Goal: Task Accomplishment & Management: Use online tool/utility

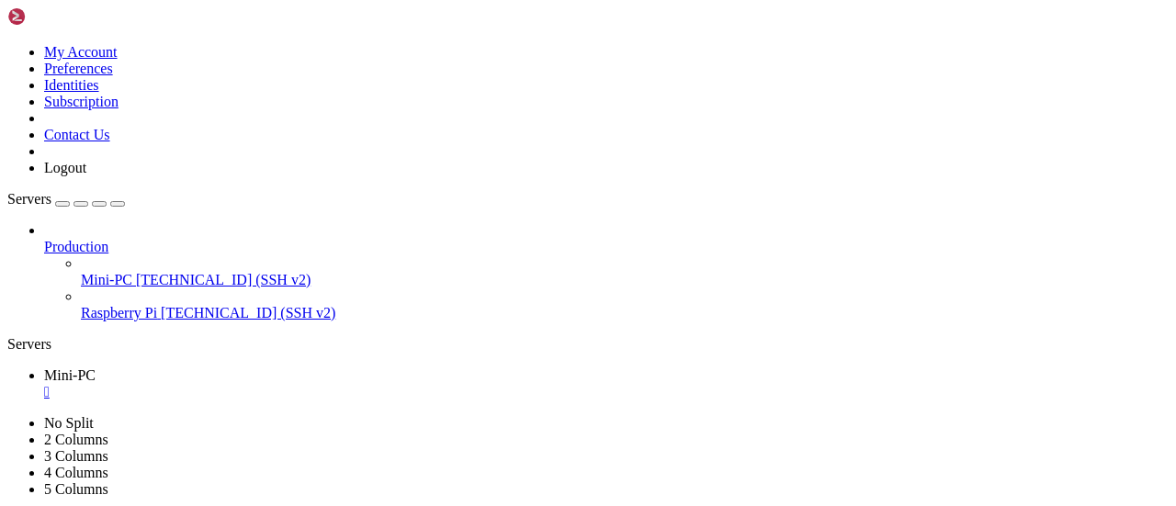
scroll to position [2693, 0]
copy x-row "[TECHNICAL_ID]"
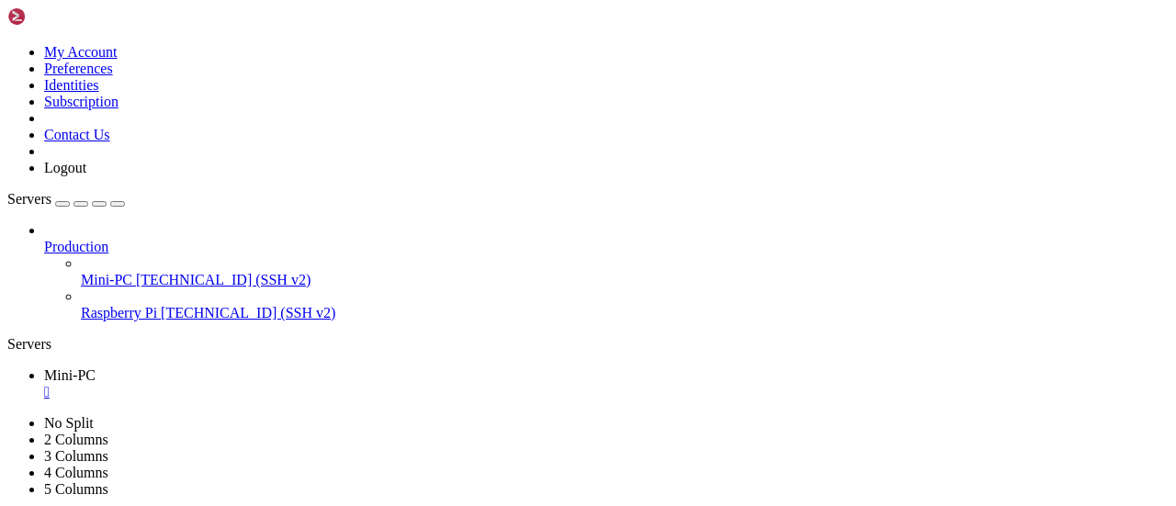
click at [81, 272] on icon at bounding box center [81, 272] width 0 height 0
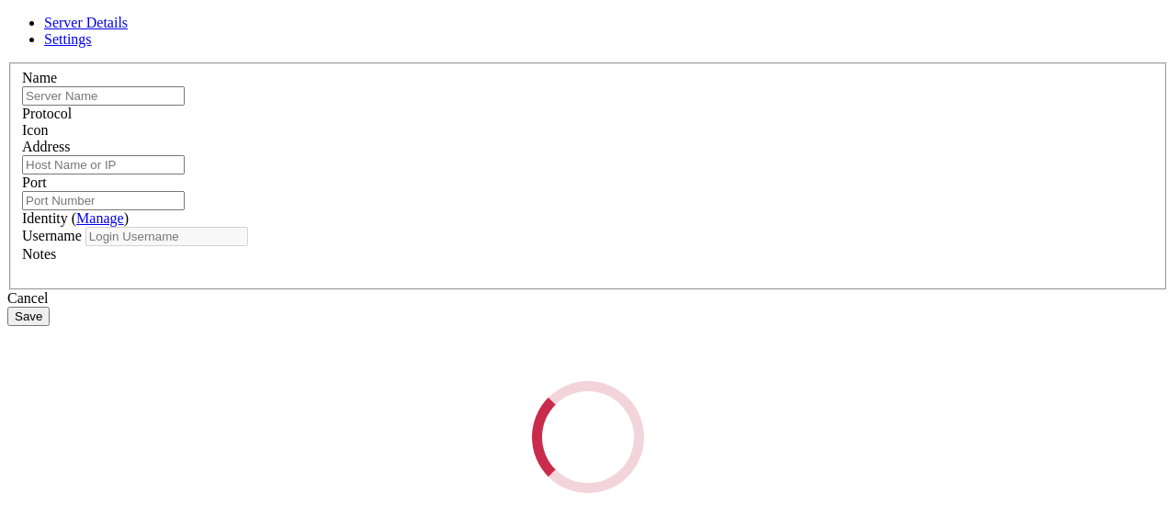
type input "Mini-PC"
type input "[TECHNICAL_ID]"
type input "2244"
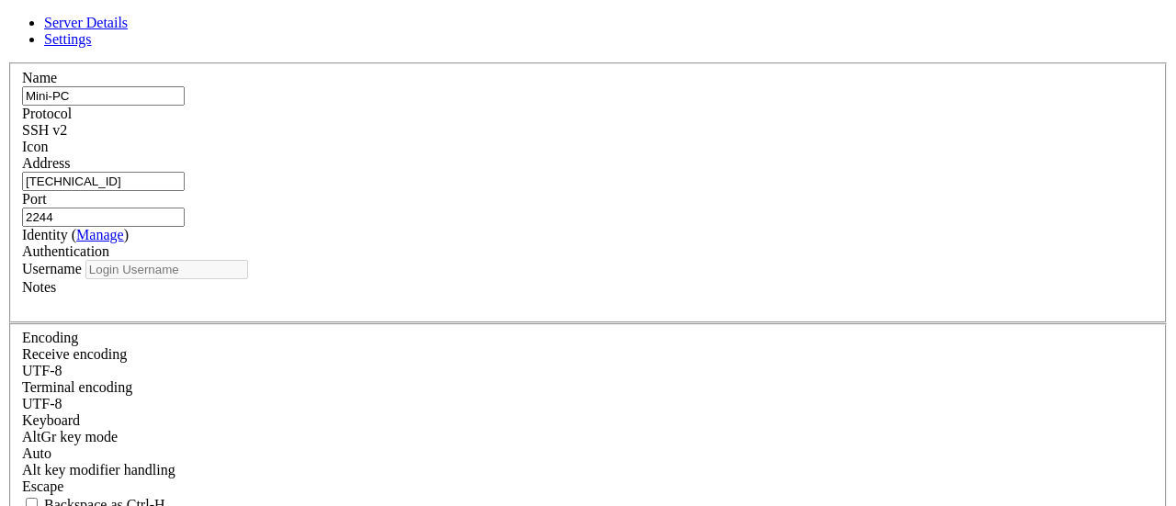
type input "[PERSON_NAME]"
